Goal: Task Accomplishment & Management: Manage account settings

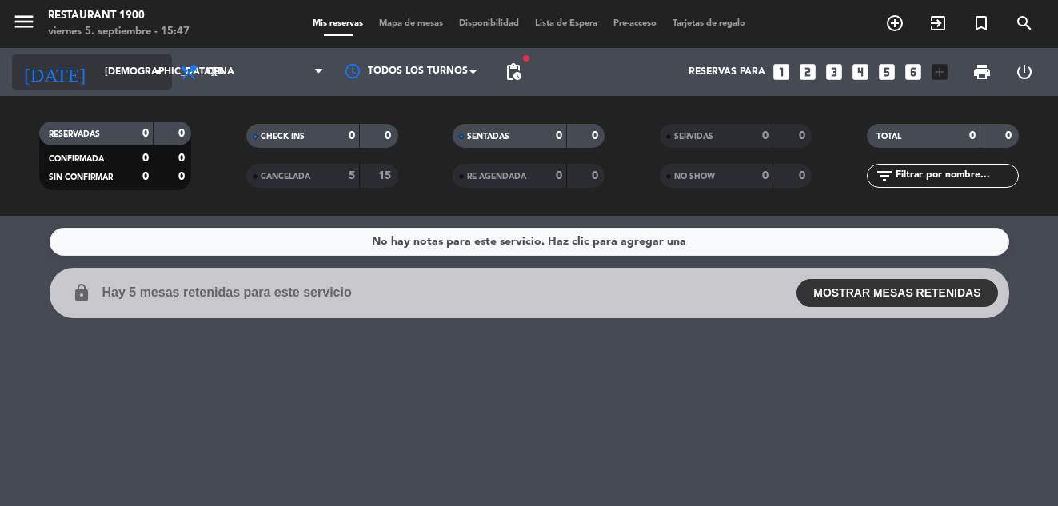
click at [161, 63] on icon "arrow_drop_down" at bounding box center [158, 71] width 19 height 19
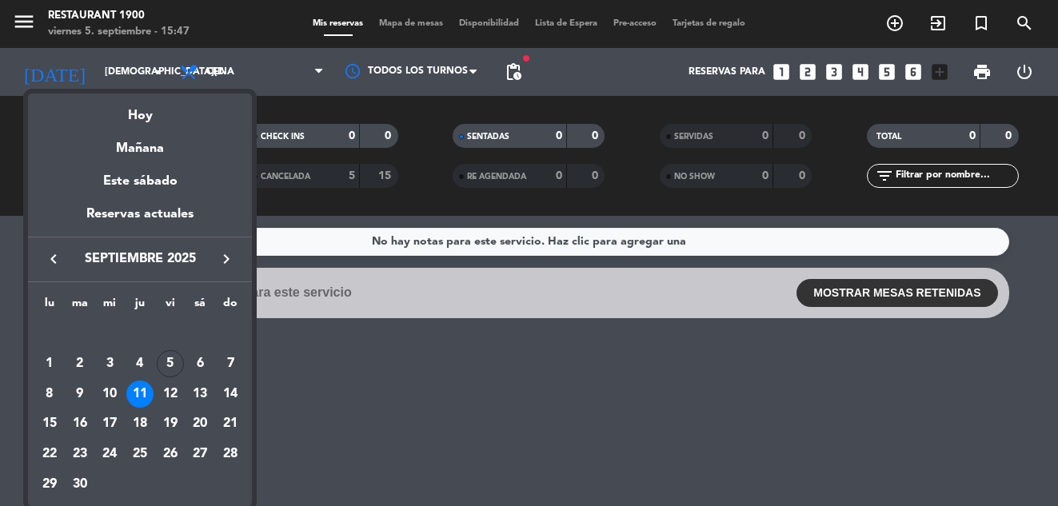
click at [379, 409] on div at bounding box center [529, 253] width 1058 height 506
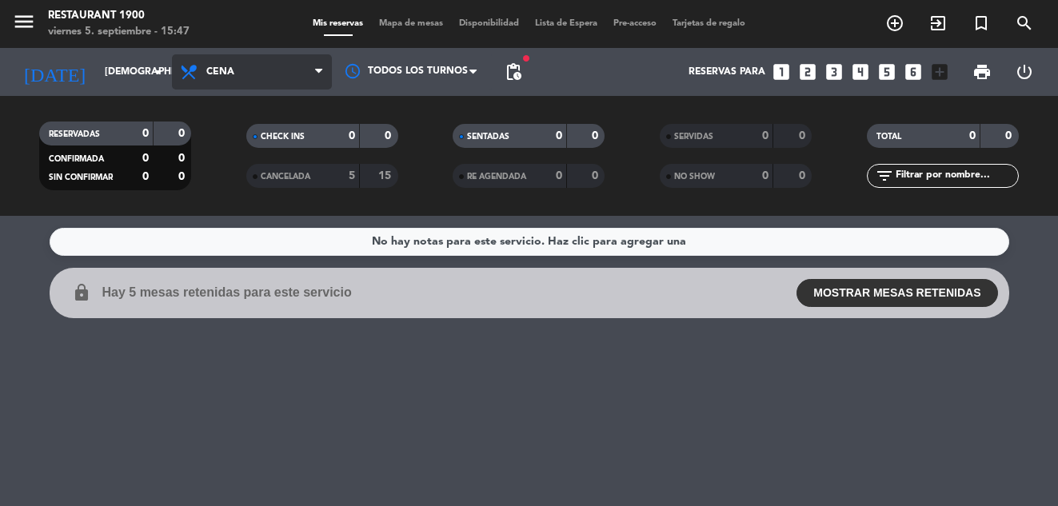
click at [314, 84] on span "Cena" at bounding box center [252, 71] width 160 height 35
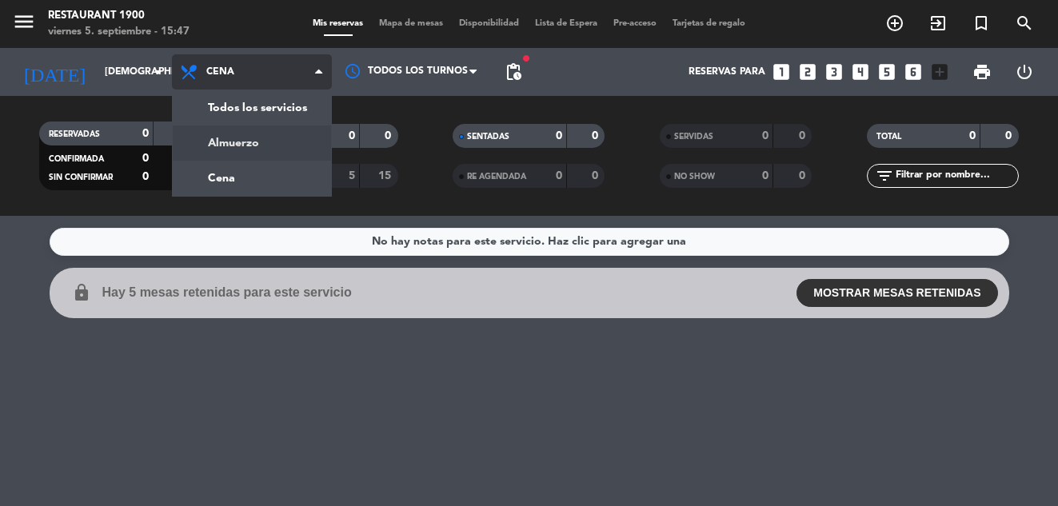
click at [282, 150] on div "menu Restaurant 1900 [DATE] 5. septiembre - 15:47 Mis reservas Mapa de mesas Di…" at bounding box center [529, 108] width 1058 height 216
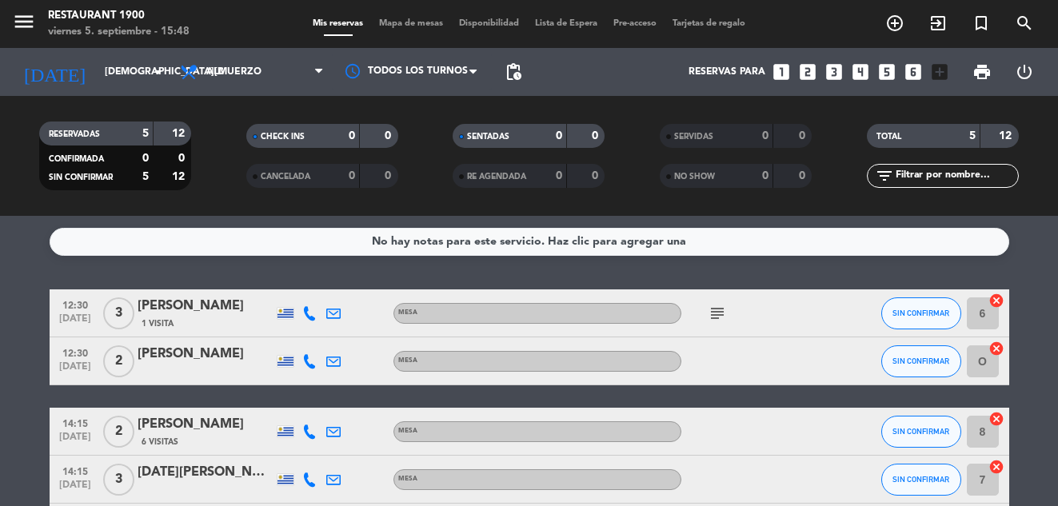
click at [186, 307] on div "[PERSON_NAME]" at bounding box center [206, 306] width 136 height 21
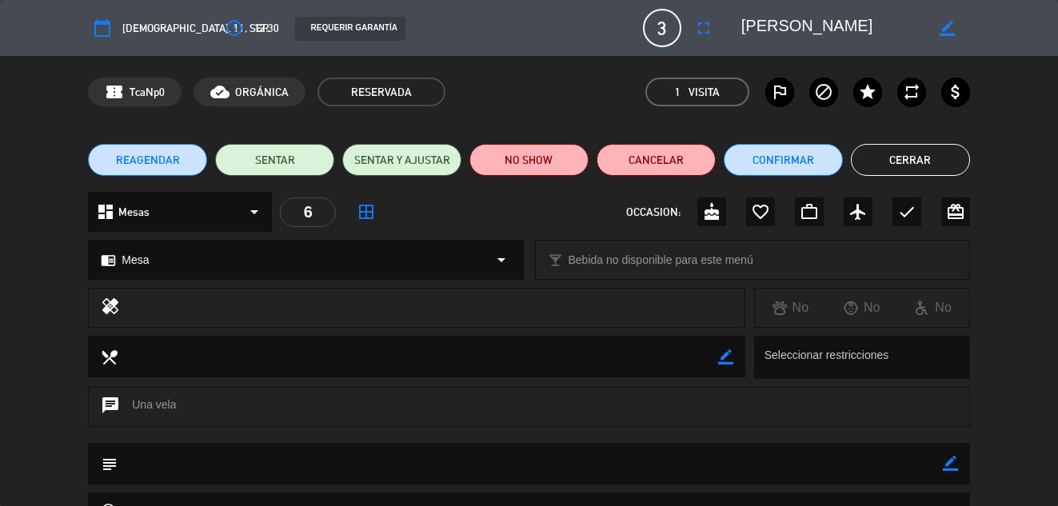
type input "[EMAIL_ADDRESS][DOMAIN_NAME]"
